Goal: Transaction & Acquisition: Purchase product/service

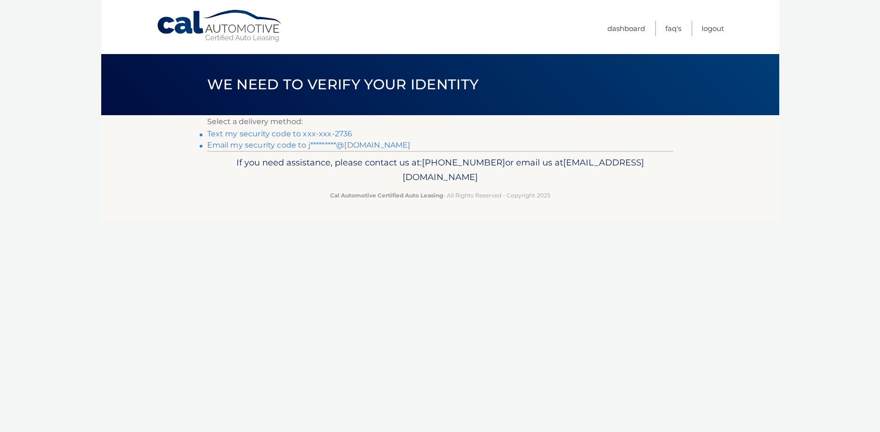
click at [329, 132] on link "Text my security code to xxx-xxx-2736" at bounding box center [279, 133] width 145 height 9
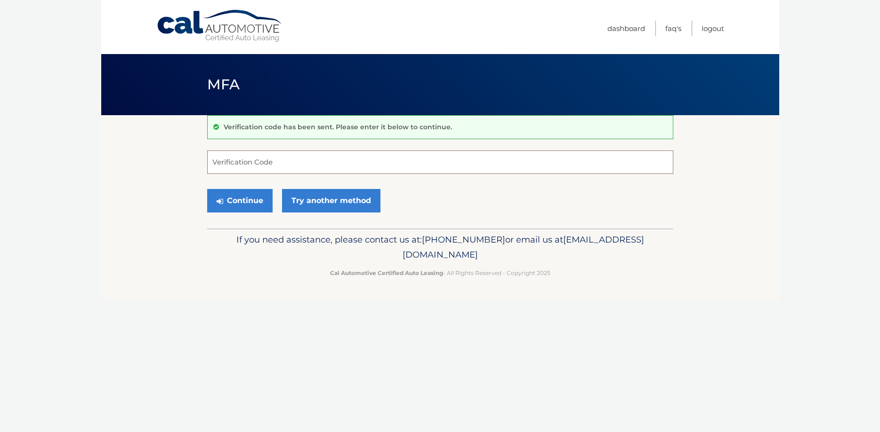
click at [267, 170] on input "Verification Code" at bounding box center [440, 163] width 466 height 24
type input "073871"
click at [242, 200] on button "Continue" at bounding box center [239, 201] width 65 height 24
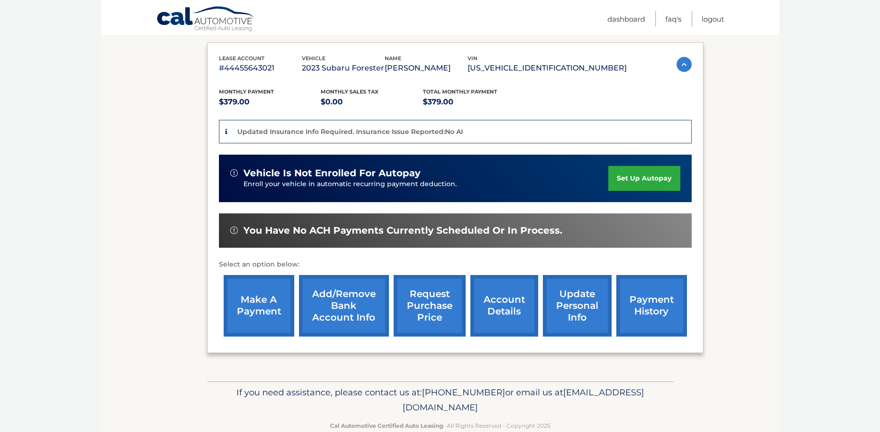
scroll to position [192, 0]
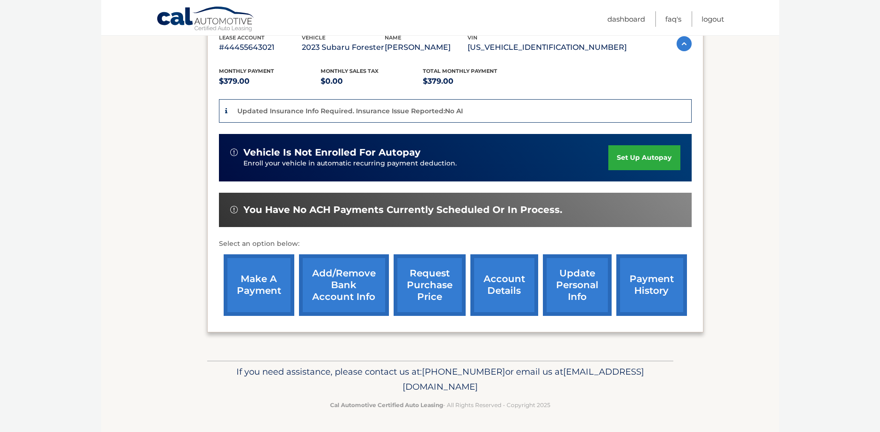
click at [289, 313] on link "make a payment" at bounding box center [259, 286] width 71 height 62
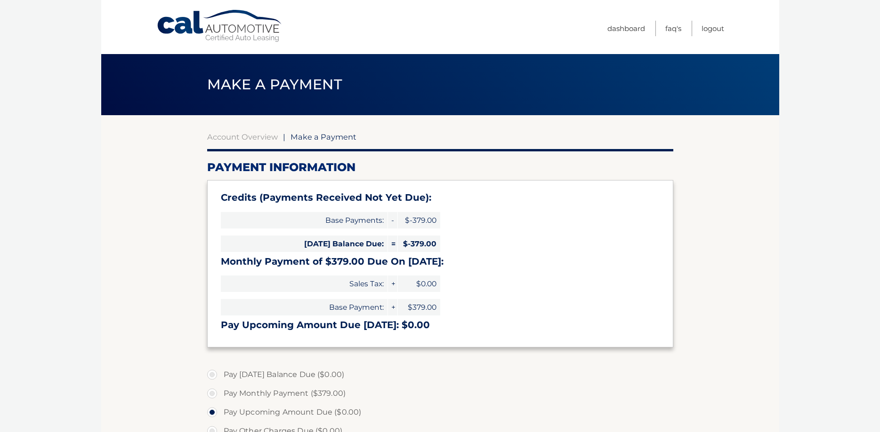
select select "MjdhMmFiMjctYzM1Yi00YjAyLWJiMzktMDZiMWIyZjRiMzZk"
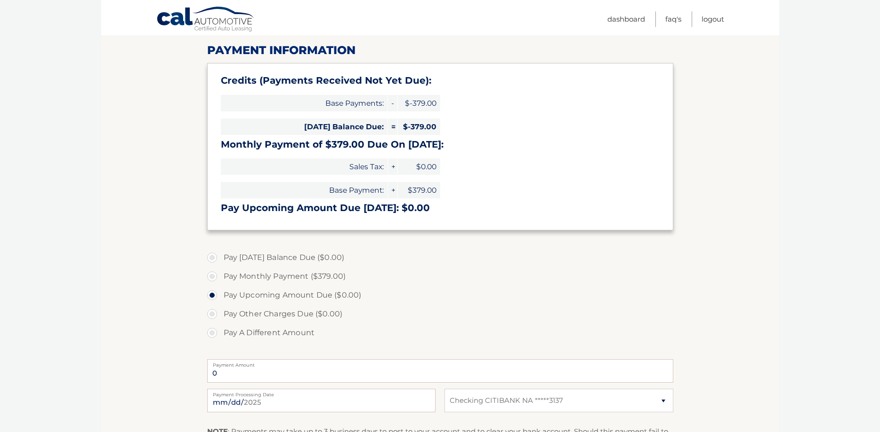
scroll to position [144, 0]
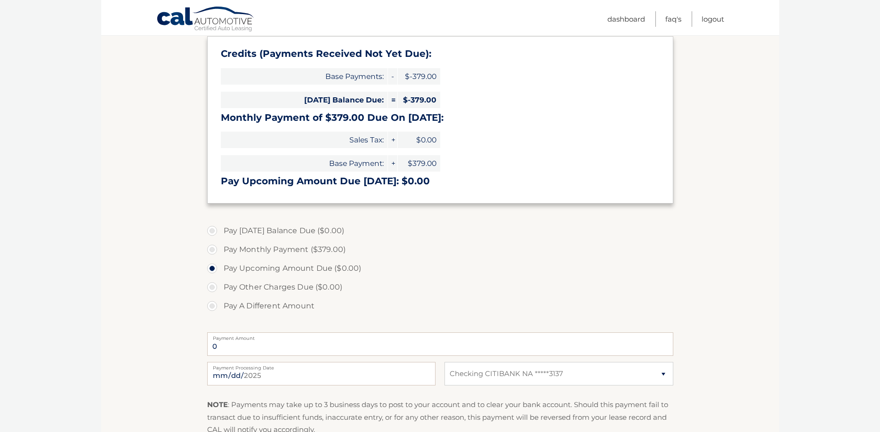
click at [288, 252] on label "Pay Monthly Payment ($379.00)" at bounding box center [440, 249] width 466 height 19
click at [220, 252] on input "Pay Monthly Payment ($379.00)" at bounding box center [215, 247] width 9 height 15
radio input "true"
type input "379.00"
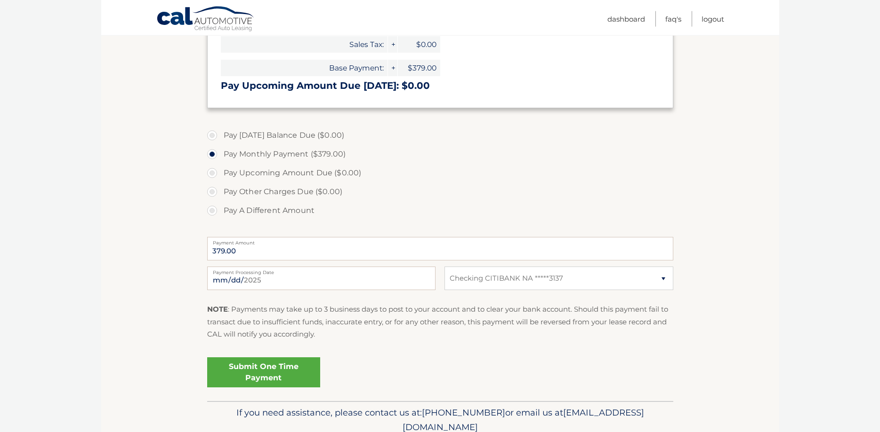
scroll to position [240, 0]
click at [267, 380] on link "Submit One Time Payment" at bounding box center [263, 372] width 113 height 30
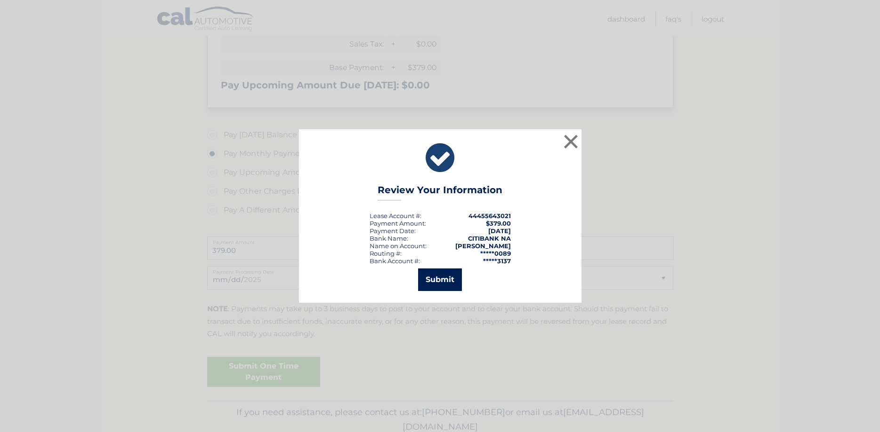
click at [447, 281] on button "Submit" at bounding box center [440, 280] width 44 height 23
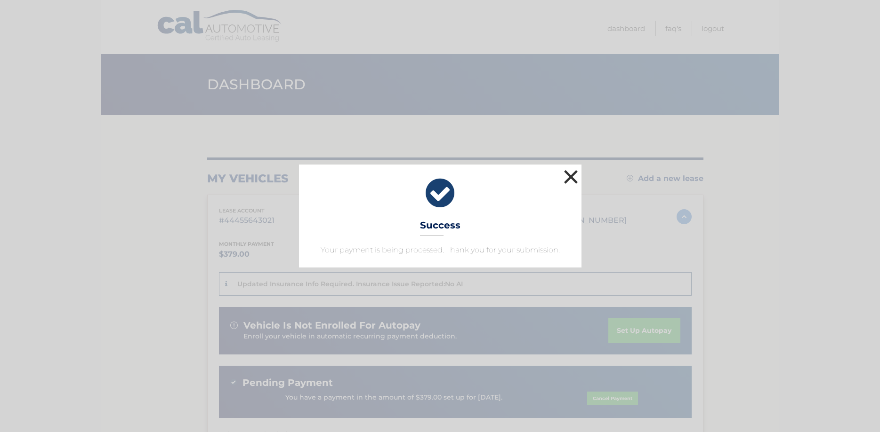
click at [576, 179] on button "×" at bounding box center [570, 177] width 19 height 19
